Goal: Task Accomplishment & Management: Use online tool/utility

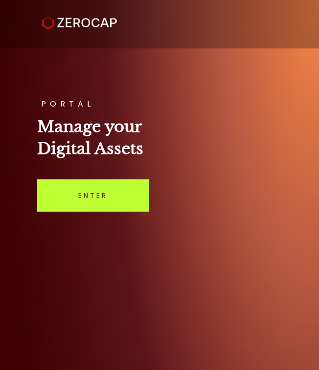
click at [97, 198] on link "Enter" at bounding box center [93, 195] width 112 height 32
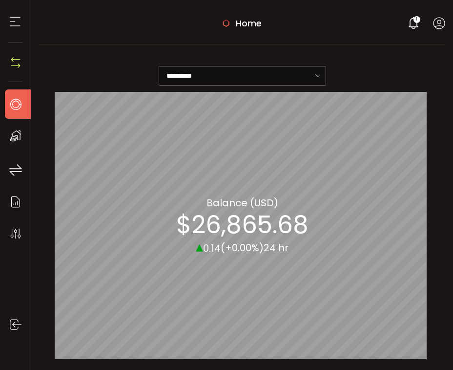
click at [321, 90] on div "**********" at bounding box center [242, 73] width 375 height 38
